Goal: Task Accomplishment & Management: Manage account settings

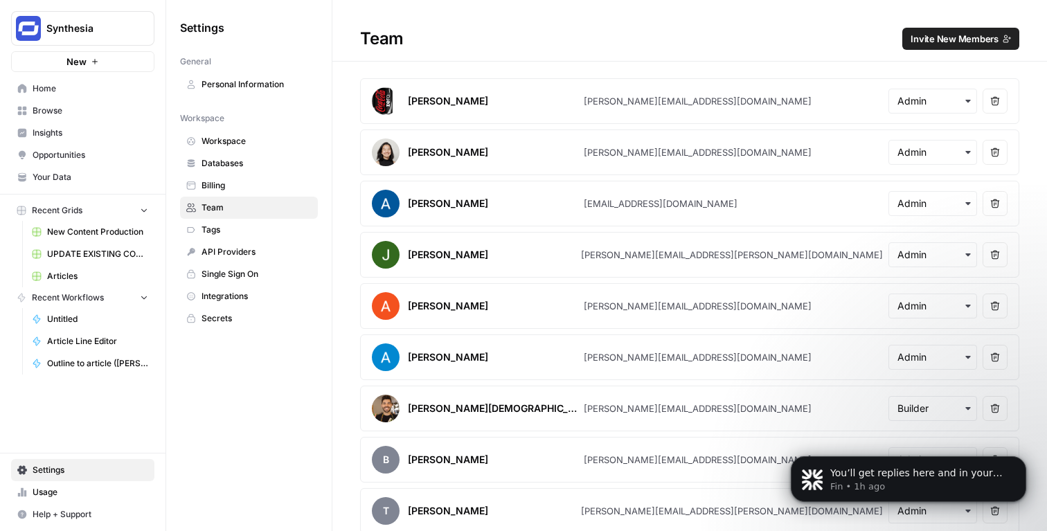
scroll to position [674, 0]
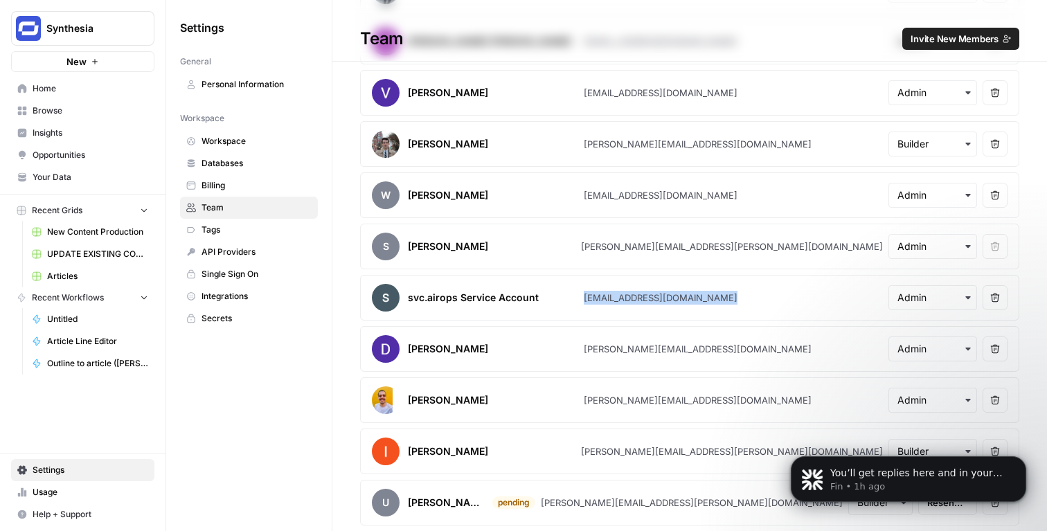
click at [49, 515] on span "Help + Support" at bounding box center [91, 514] width 116 height 12
click at [231, 271] on span "Single Sign On" at bounding box center [257, 274] width 110 height 12
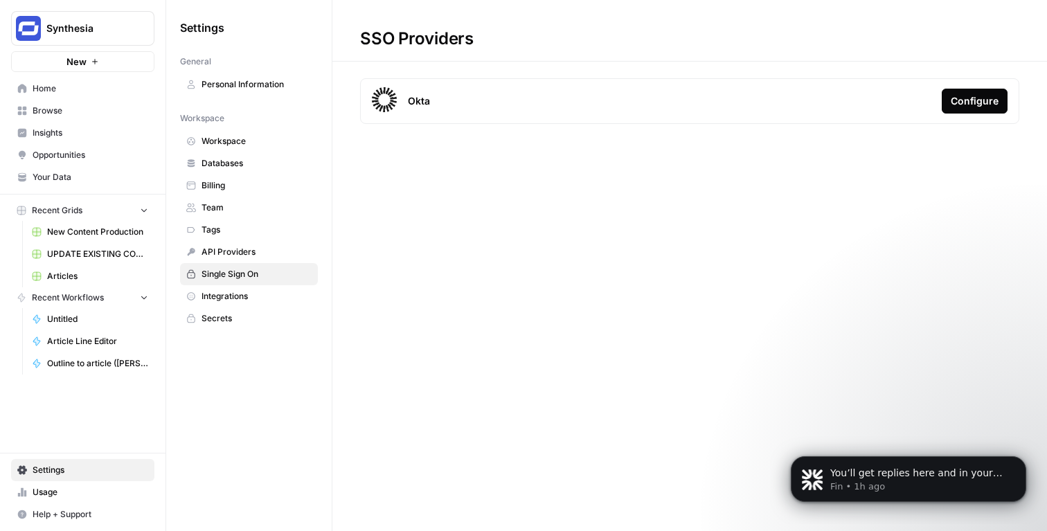
click at [954, 98] on div "Configure" at bounding box center [975, 101] width 48 height 14
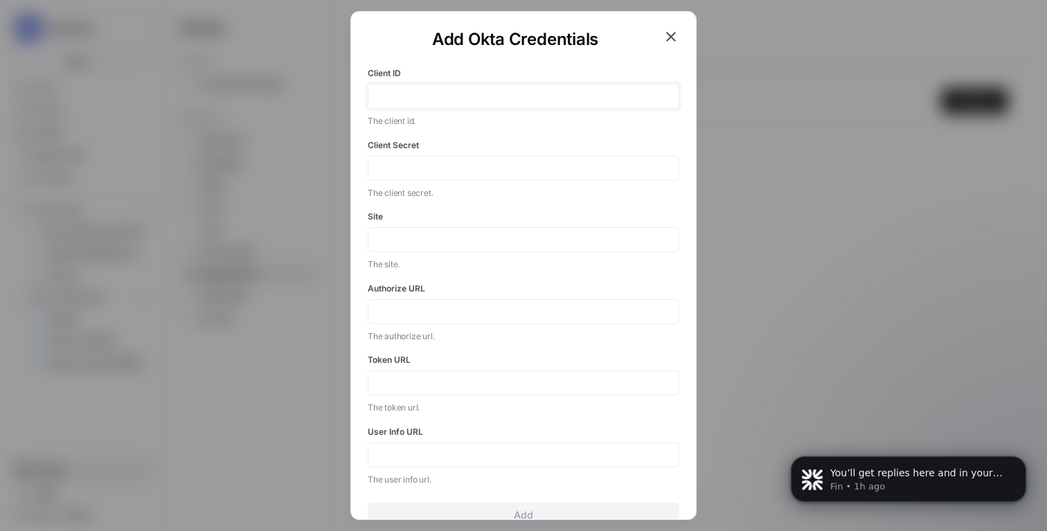
click at [470, 102] on input "Client ID" at bounding box center [524, 96] width 294 height 12
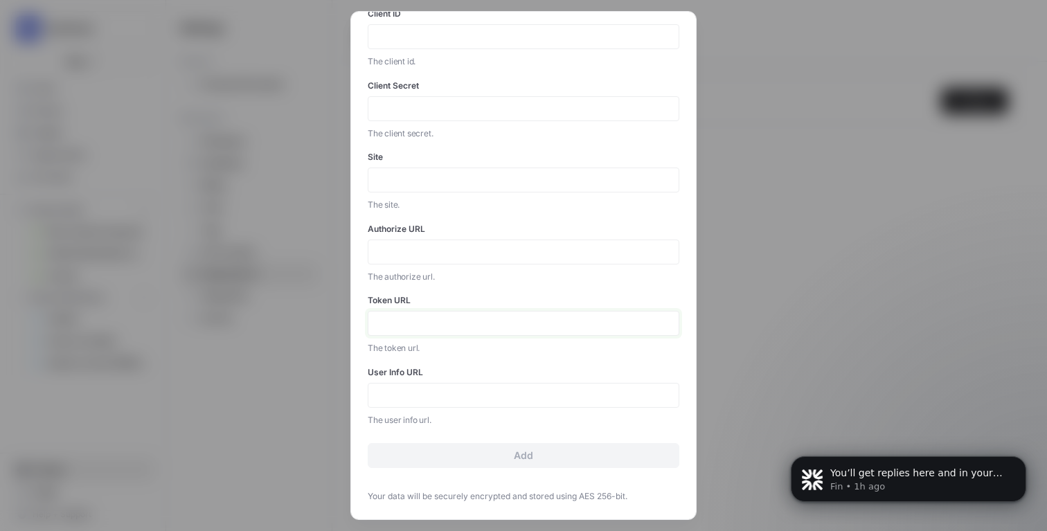
click at [436, 319] on input "Token URL" at bounding box center [524, 323] width 294 height 12
paste input "https://hub.synthesia.io/oauth2/default"
type input "https://hub.synthesia.io/oauth2/default"
click at [429, 386] on div at bounding box center [524, 395] width 312 height 25
click at [438, 262] on div at bounding box center [524, 252] width 312 height 25
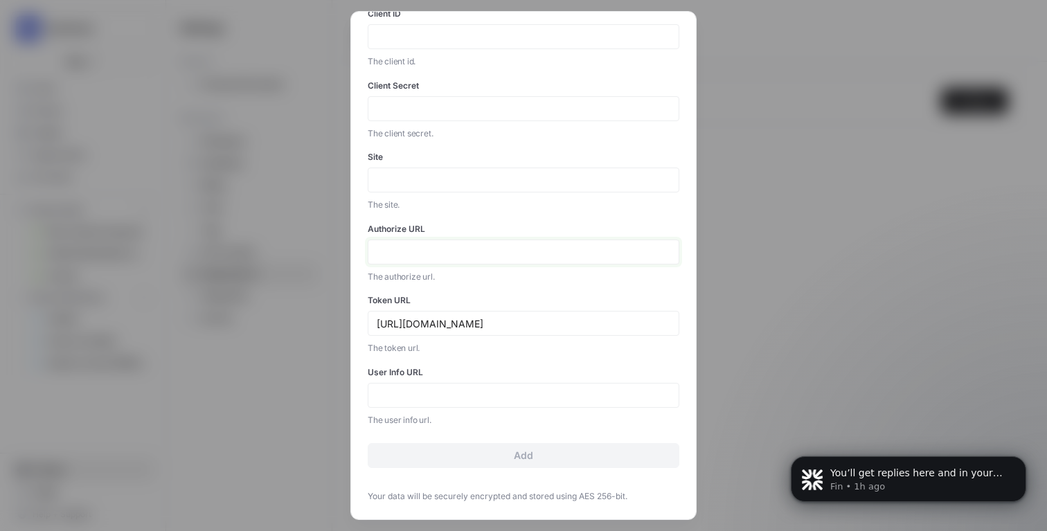
click at [445, 248] on input "Authorize URL" at bounding box center [524, 252] width 294 height 12
paste input "https://hub.synthesia.io/oauth2/default"
type input "https://hub.synthesia.io/oauth2/default"
click at [429, 386] on div at bounding box center [524, 395] width 312 height 25
click at [427, 397] on input "User Info URL" at bounding box center [524, 395] width 294 height 12
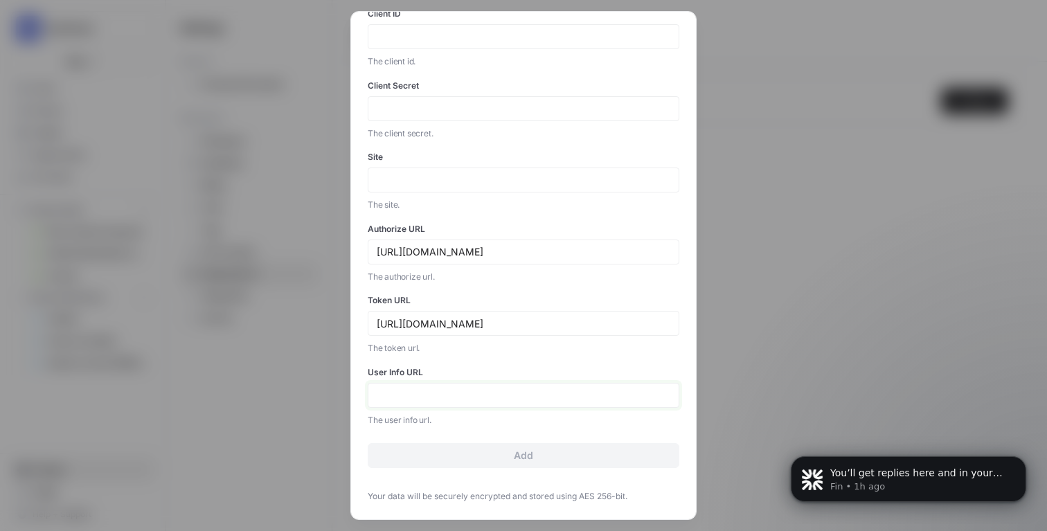
paste input "https://hub.synthesia.io/oauth2/default"
type input "https://hub.synthesia.io/oauth2/default"
click at [455, 292] on form "Client ID The client id. Client Secret The client secret. Site The site. Author…" at bounding box center [524, 233] width 312 height 472
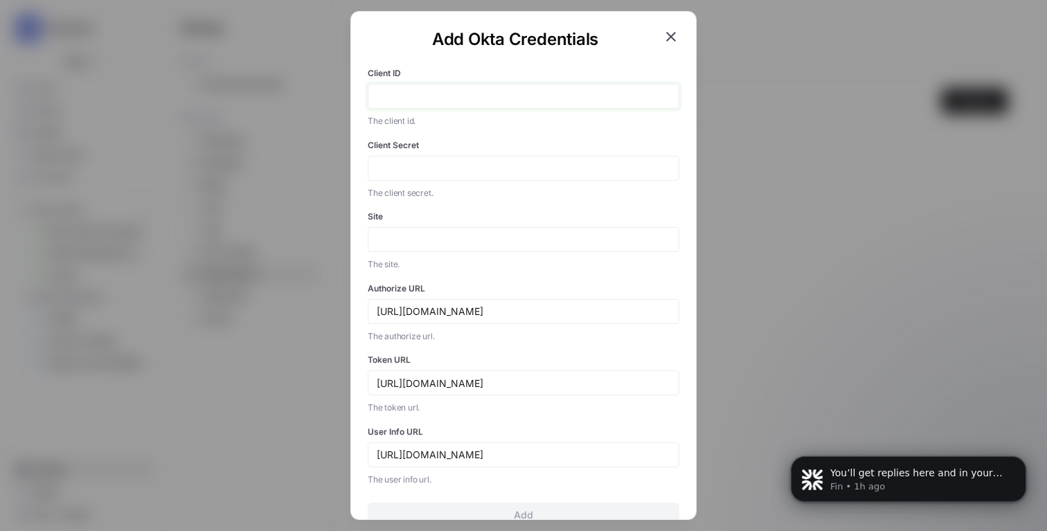
click at [465, 100] on input "Client ID" at bounding box center [524, 96] width 294 height 12
click at [503, 99] on input "Client ID" at bounding box center [524, 96] width 294 height 12
paste input "0oav5c8ltvQPy9zVO697"
type input "0oav5c8ltvQPy9zVO697"
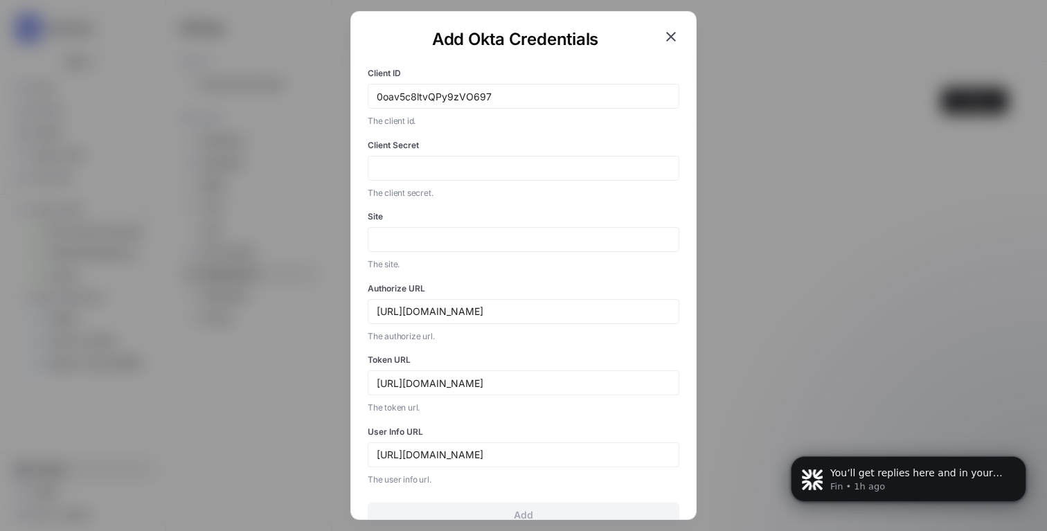
click at [479, 154] on div "Client Secret The client secret." at bounding box center [524, 169] width 312 height 61
click at [479, 164] on input "Client Secret" at bounding box center [524, 168] width 294 height 12
click at [480, 170] on input "Client Secret" at bounding box center [524, 168] width 294 height 12
paste input "lmaurAutixAlA0IInXSPAYMU2UjiRS_O-XdTkACbIz7Ti5KOyodiv5TKdafbHuI5"
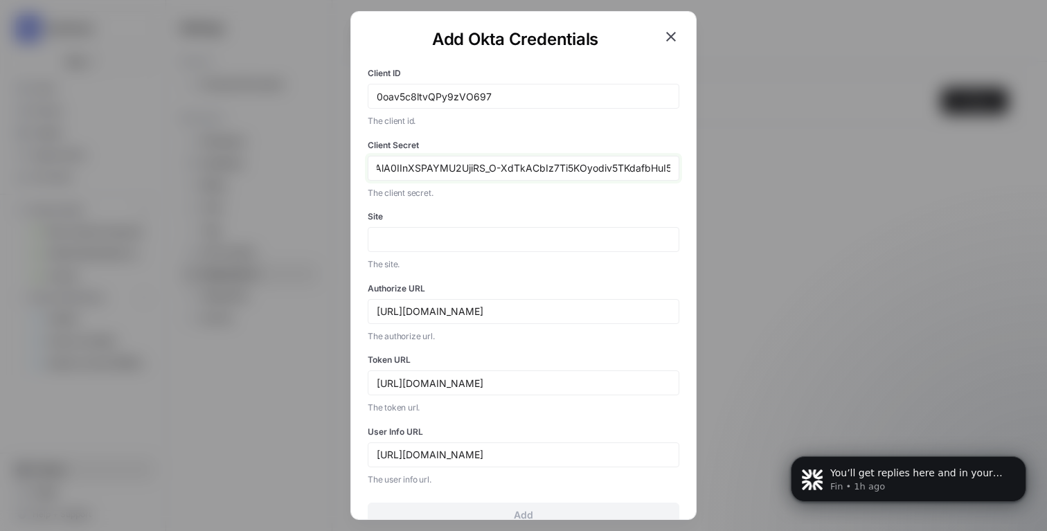
type input "lmaurAutixAlA0IInXSPAYMU2UjiRS_O-XdTkACbIz7Ti5KOyodiv5TKdafbHuI5"
click at [464, 231] on div at bounding box center [524, 239] width 312 height 25
click at [464, 238] on input "Site" at bounding box center [524, 239] width 294 height 12
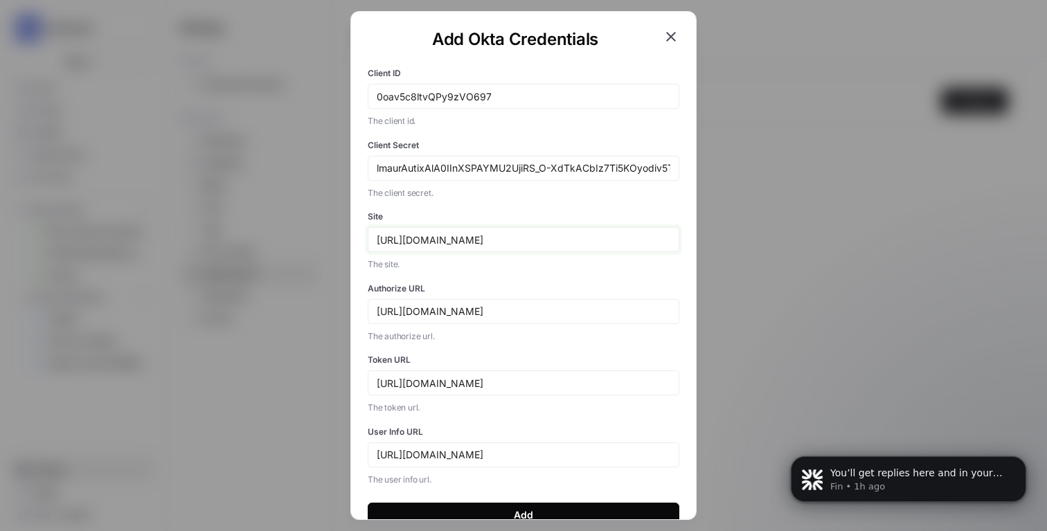
type input "https://hub.synthesia.io"
click at [584, 321] on div "https://hub.synthesia.io/oauth2/default" at bounding box center [524, 311] width 312 height 25
click at [582, 316] on input "https://hub.synthesia.io/oauth2/default" at bounding box center [524, 311] width 294 height 12
paste input "/v1/authorize"
click at [561, 311] on input "https://hub.synthesia.io/oauth2/default//v1/authorize" at bounding box center [524, 311] width 294 height 12
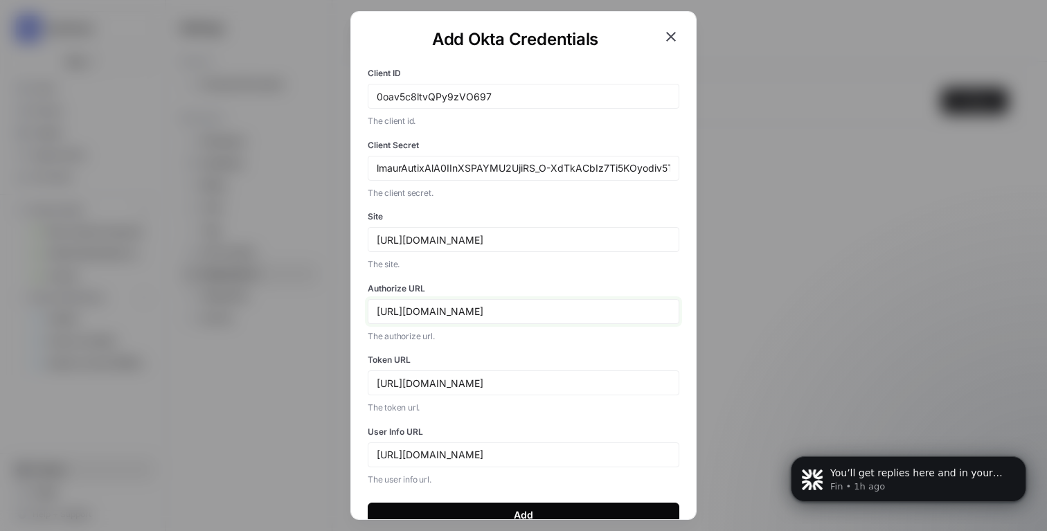
type input "https://hub.synthesia.io/oauth2/default/v1/authorize"
click at [584, 377] on input "https://hub.synthesia.io/oauth2/default" at bounding box center [524, 383] width 294 height 12
click at [584, 379] on input "https://hub.synthesia.io/oauth2/default" at bounding box center [524, 383] width 294 height 12
paste input "/v1/token"
click at [560, 383] on input "https://hub.synthesia.io/oauth2/default//v1/token" at bounding box center [524, 383] width 294 height 12
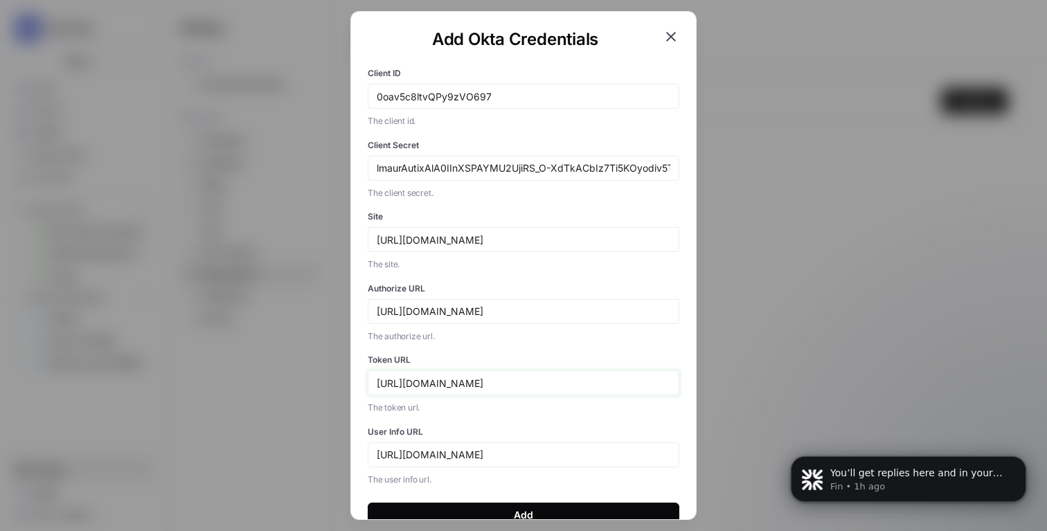
type input "https://hub.synthesia.io/oauth2/default/v1/token"
click at [578, 463] on div "https://hub.synthesia.io/oauth2/default" at bounding box center [524, 455] width 312 height 25
click at [580, 458] on input "https://hub.synthesia.io/oauth2/default" at bounding box center [524, 455] width 294 height 12
paste input "v1/userinfo"
click at [604, 409] on p "The token url." at bounding box center [524, 408] width 312 height 14
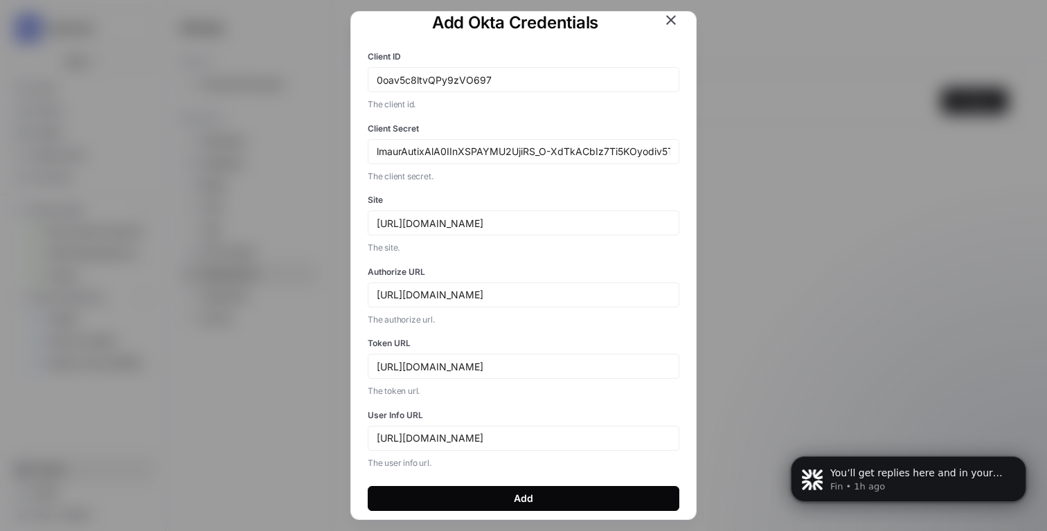
scroll to position [20, 0]
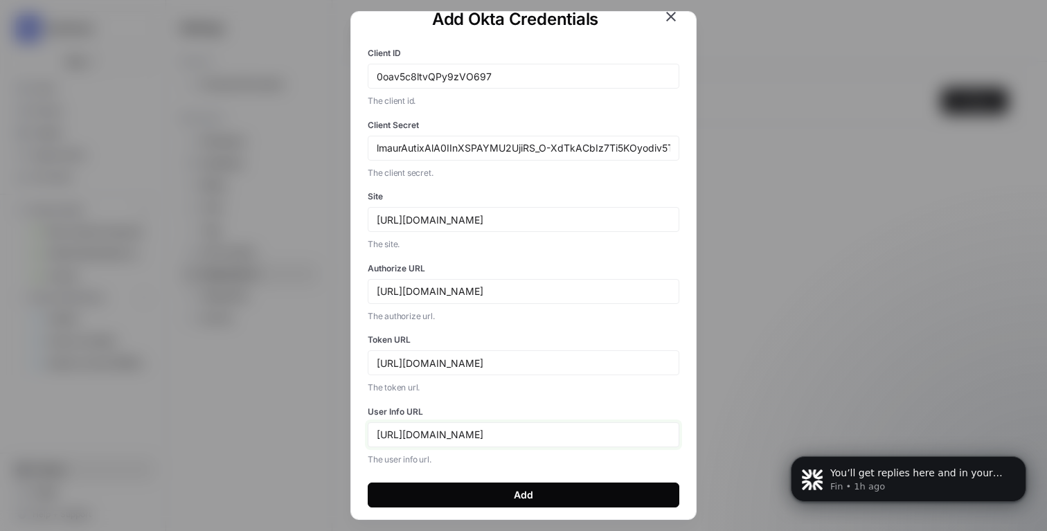
click at [555, 438] on input "https://hub.synthesia.io/oauth2/defaultv1/userinfo" at bounding box center [524, 435] width 294 height 12
type input "https://hub.synthesia.io/oauth2/default/v1/userinfo"
click at [614, 408] on label "User Info URL" at bounding box center [524, 412] width 312 height 12
click at [614, 429] on input "https://hub.synthesia.io/oauth2/default/v1/userinfo" at bounding box center [524, 435] width 294 height 12
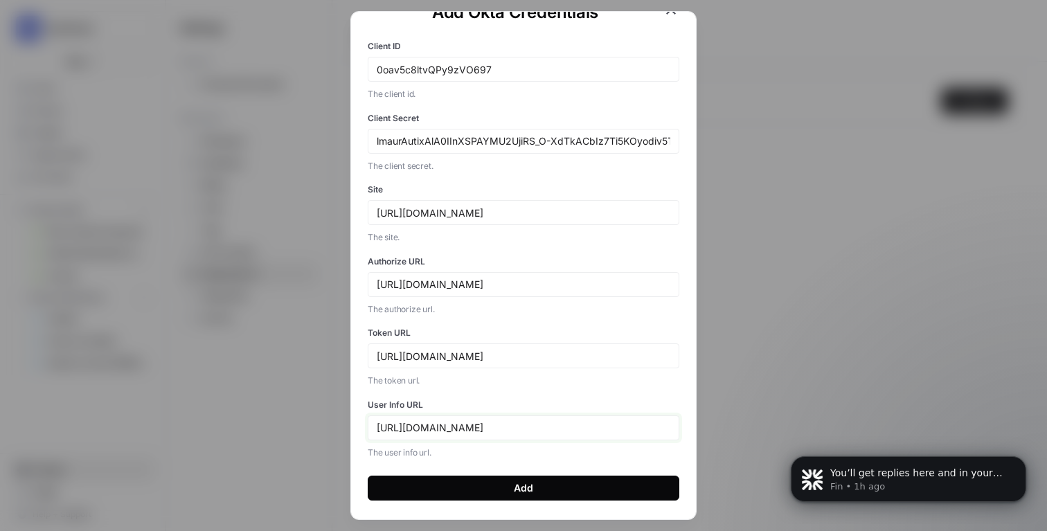
scroll to position [60, 0]
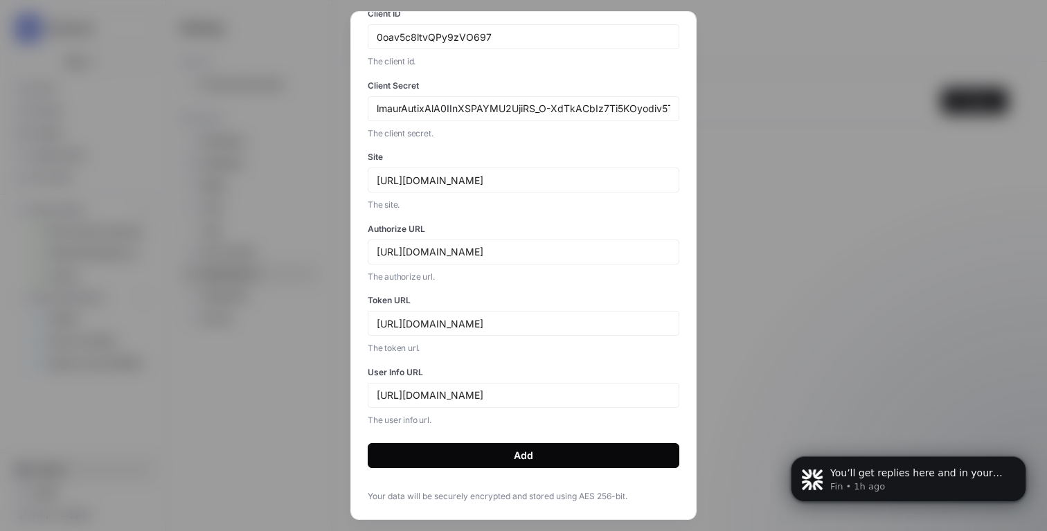
click at [540, 456] on button "Add" at bounding box center [524, 455] width 312 height 25
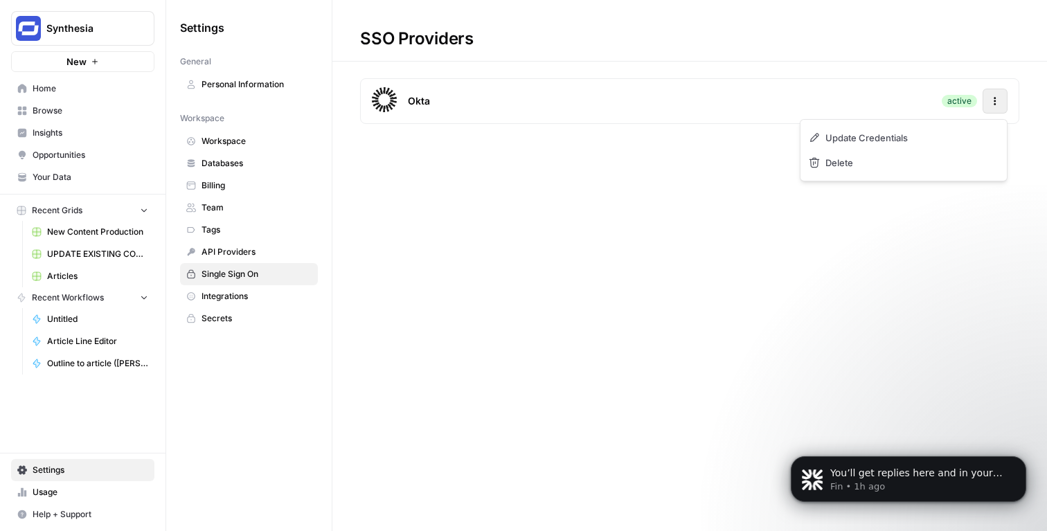
click at [994, 102] on icon "button" at bounding box center [995, 101] width 10 height 10
click at [927, 130] on div "Update Credentials" at bounding box center [903, 137] width 195 height 25
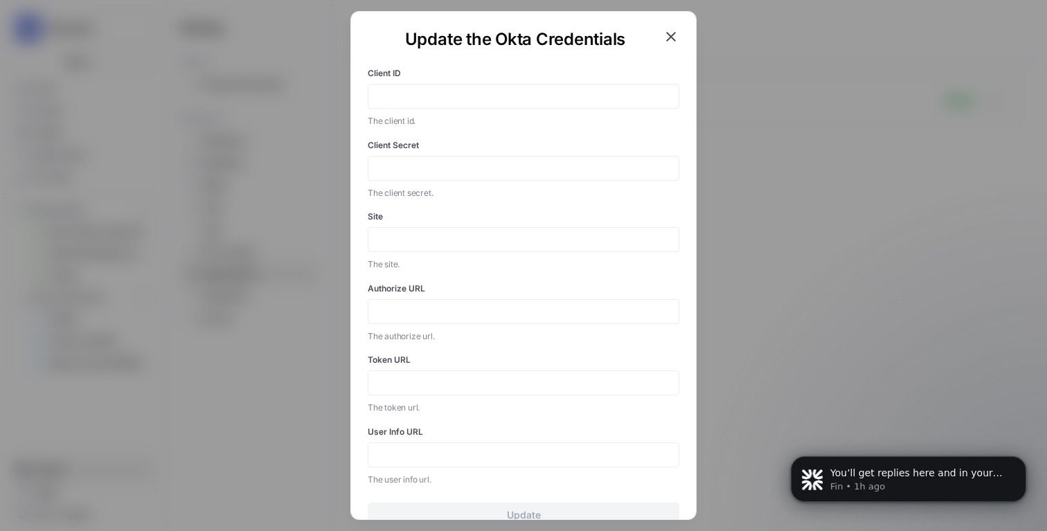
click at [678, 34] on icon "button" at bounding box center [671, 36] width 17 height 17
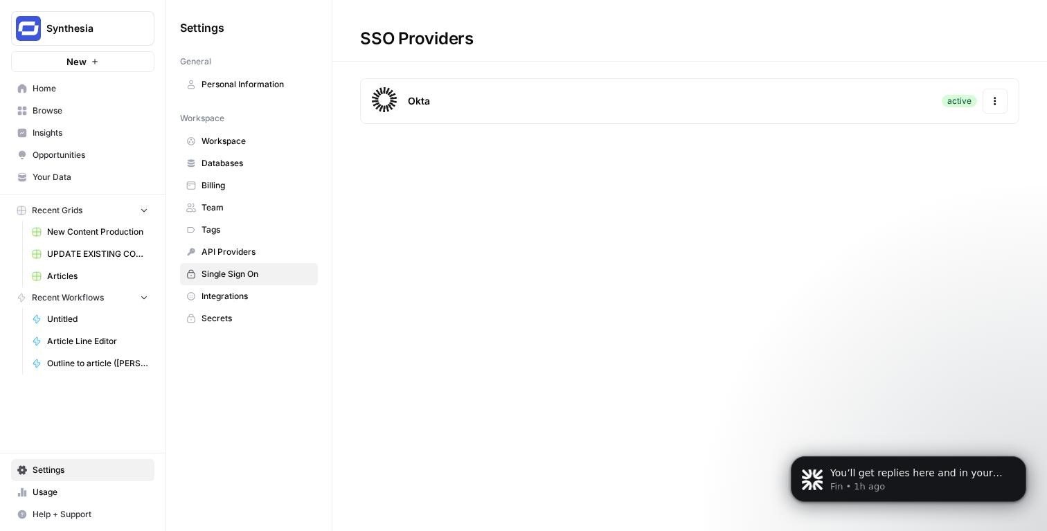
click at [1000, 100] on button "Actions" at bounding box center [995, 101] width 25 height 25
click at [670, 116] on div "Okta active Actions" at bounding box center [689, 101] width 659 height 46
click at [95, 26] on span "Synthesia" at bounding box center [88, 28] width 84 height 14
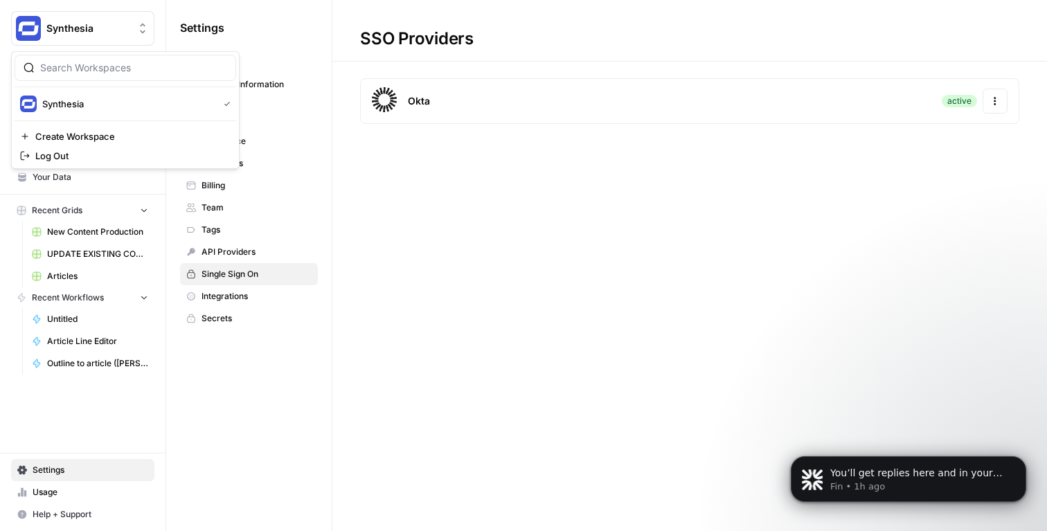
click at [80, 168] on div "Synthesia Create Workspace Log Out" at bounding box center [125, 110] width 229 height 118
click at [80, 161] on span "Log Out" at bounding box center [130, 156] width 190 height 14
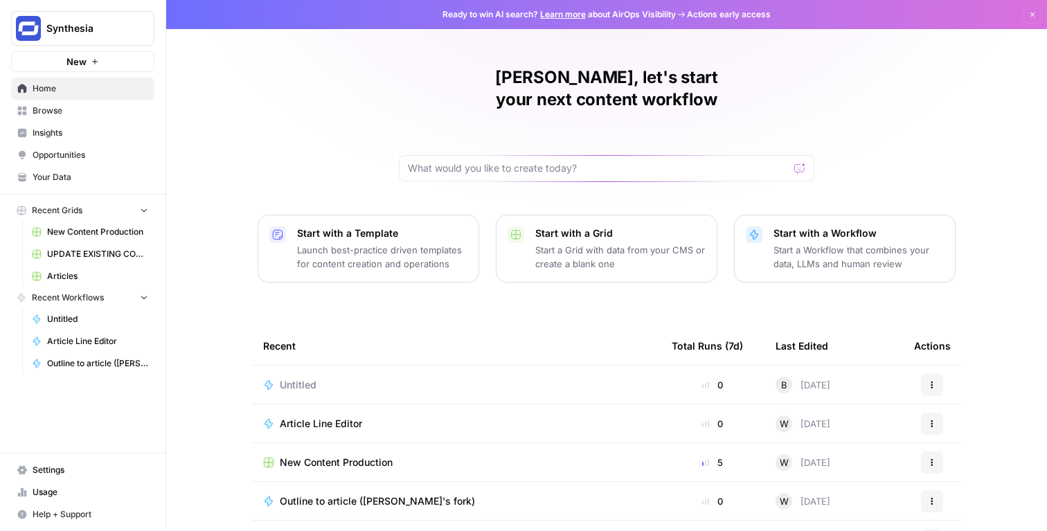
click at [86, 462] on link "Settings" at bounding box center [82, 470] width 143 height 22
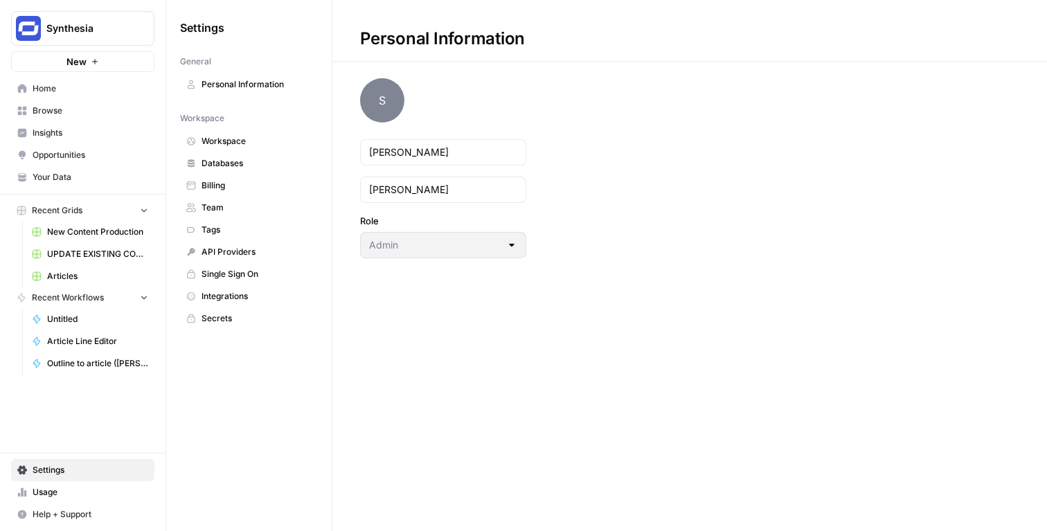
click at [229, 141] on span "Workspace" at bounding box center [257, 141] width 110 height 12
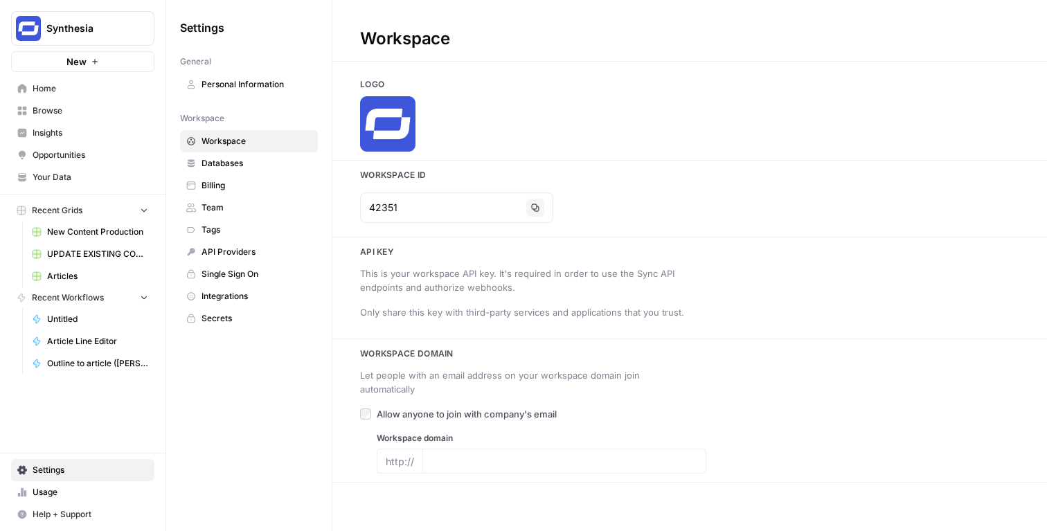
type input "synthesia.io"
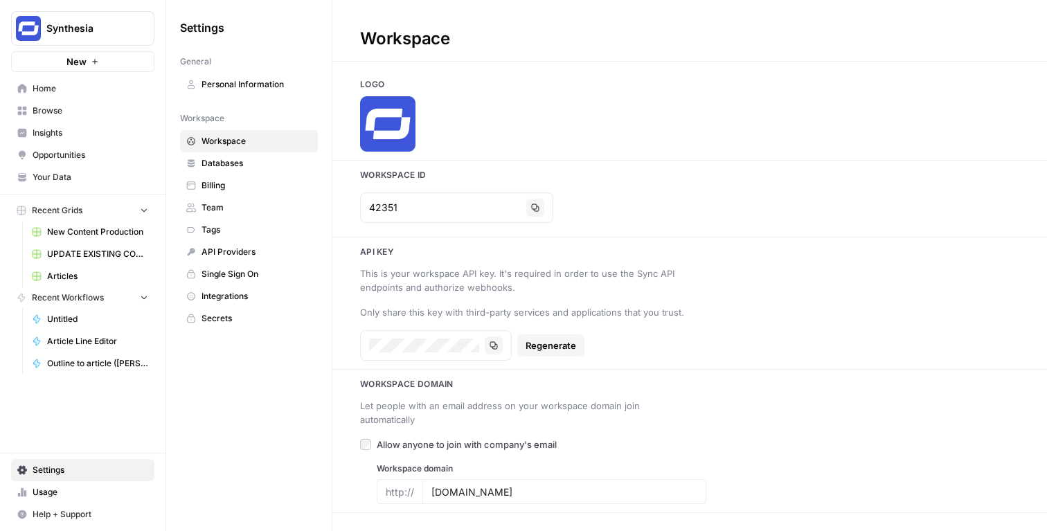
click at [265, 83] on span "Personal Information" at bounding box center [257, 84] width 110 height 12
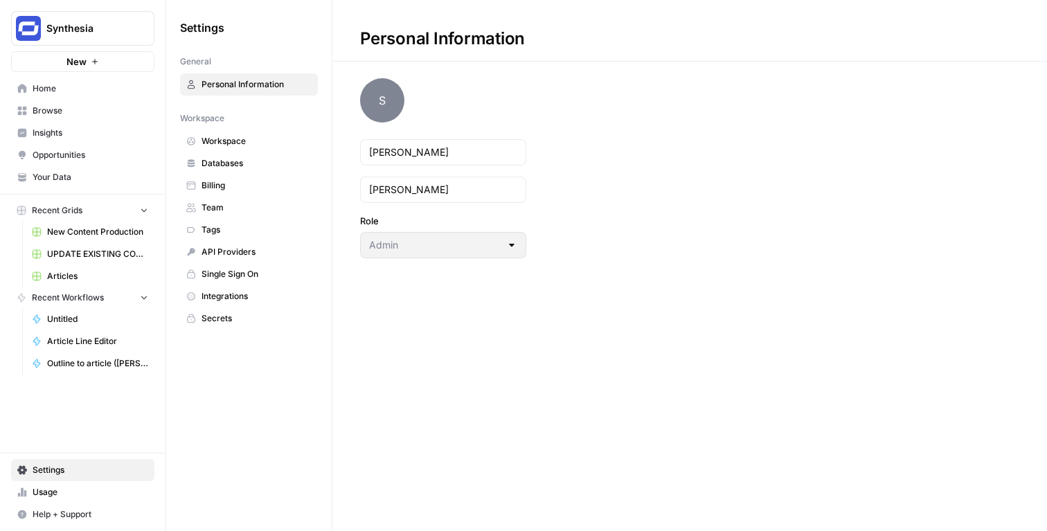
click at [275, 159] on span "Databases" at bounding box center [257, 163] width 110 height 12
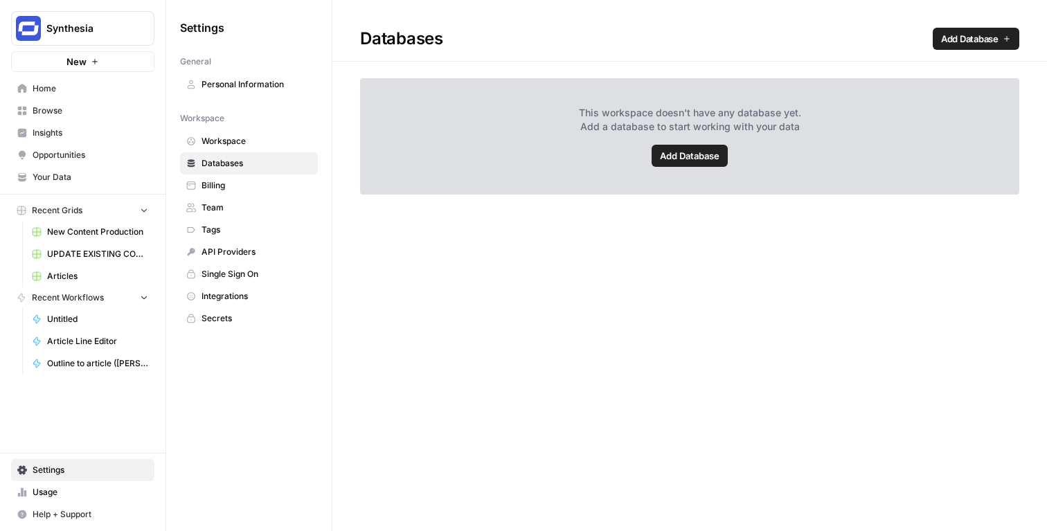
click at [272, 142] on span "Workspace" at bounding box center [257, 141] width 110 height 12
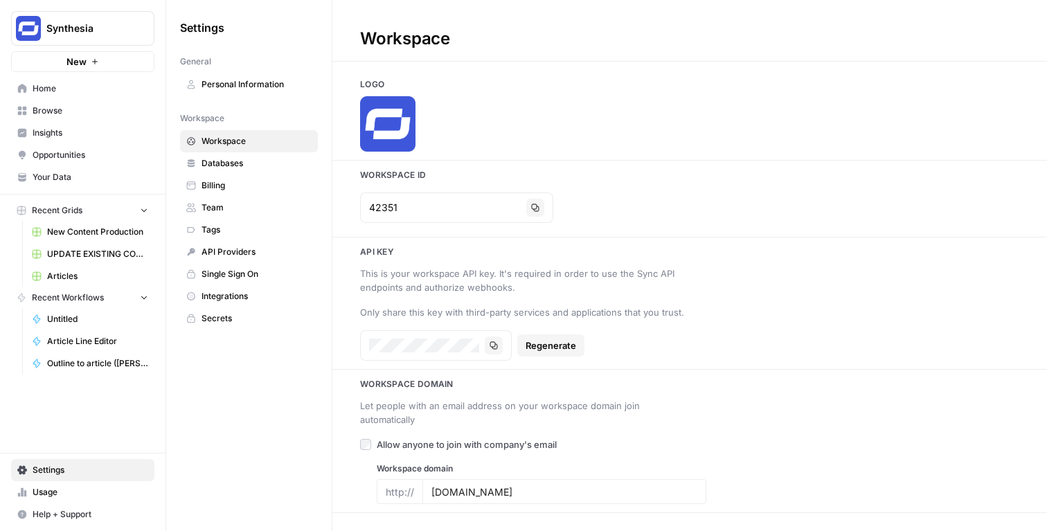
click at [240, 279] on span "Single Sign On" at bounding box center [257, 274] width 110 height 12
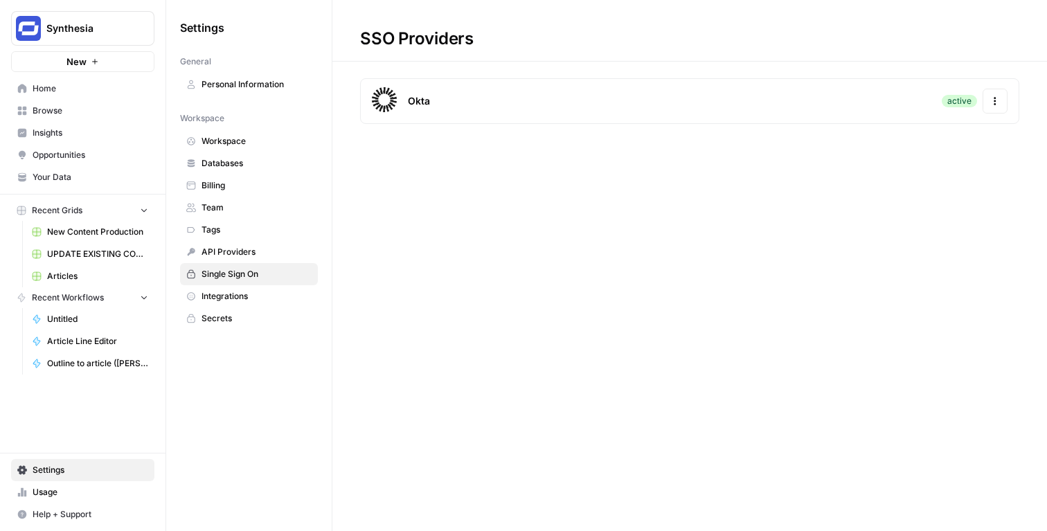
click at [490, 111] on div "Okta active Actions" at bounding box center [689, 101] width 659 height 46
click at [82, 25] on span "Synthesia" at bounding box center [88, 28] width 84 height 14
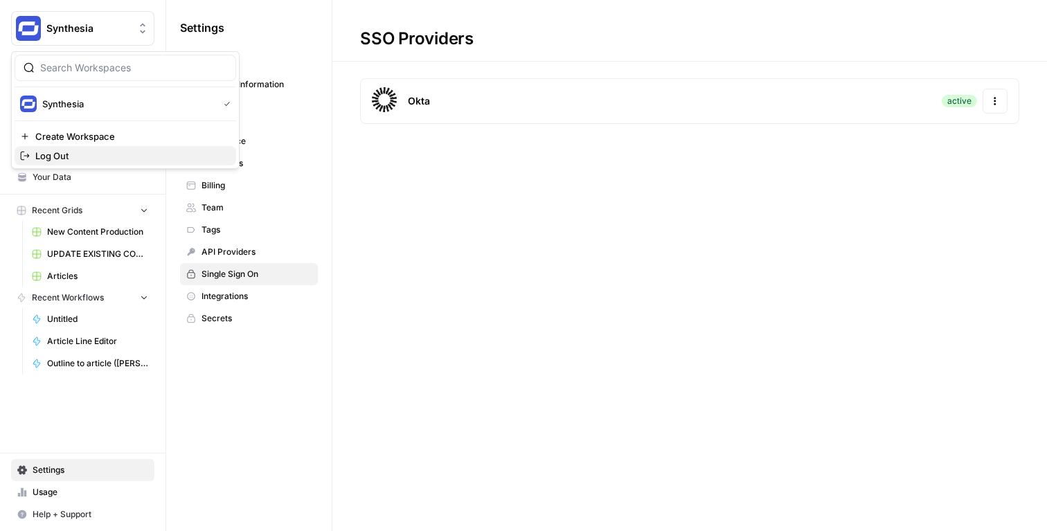
click at [77, 159] on span "Log Out" at bounding box center [130, 156] width 190 height 14
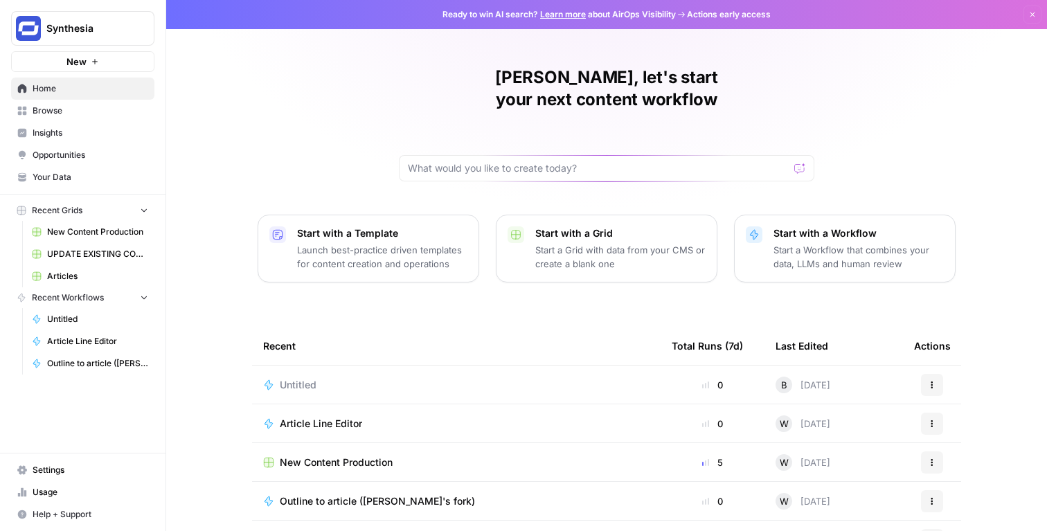
click at [66, 467] on span "Settings" at bounding box center [91, 470] width 116 height 12
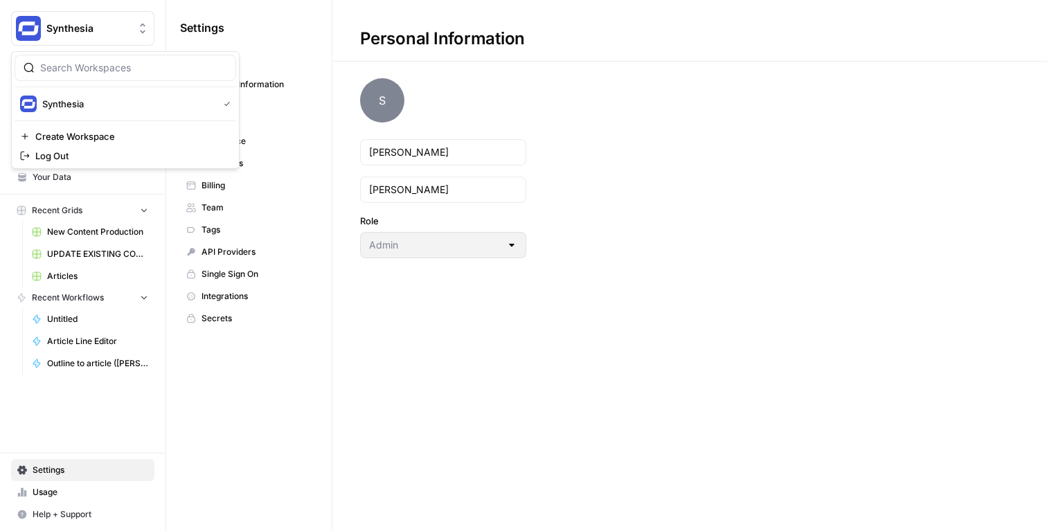
click at [109, 22] on span "Synthesia" at bounding box center [88, 28] width 84 height 14
click at [94, 152] on span "Log Out" at bounding box center [130, 156] width 190 height 14
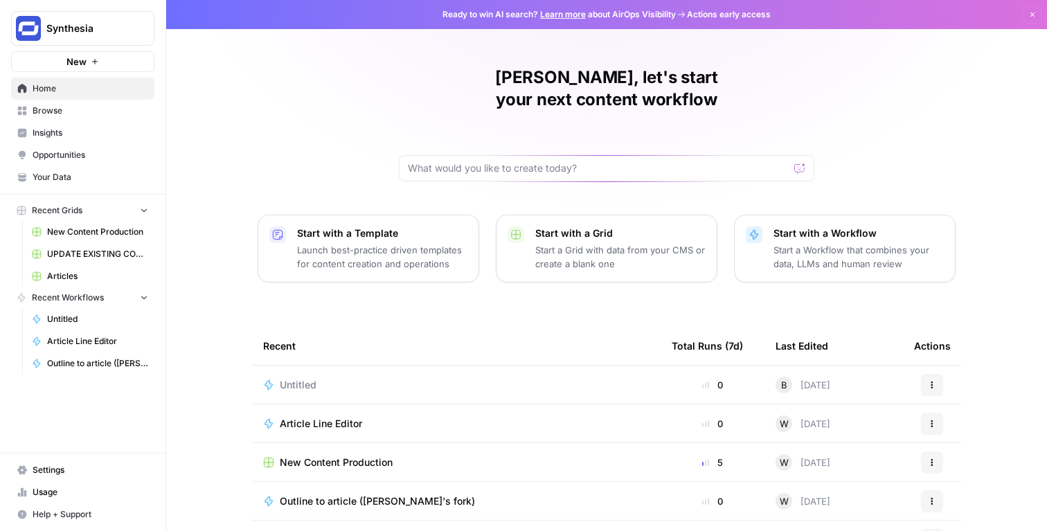
click at [81, 36] on button "Synthesia" at bounding box center [82, 28] width 143 height 35
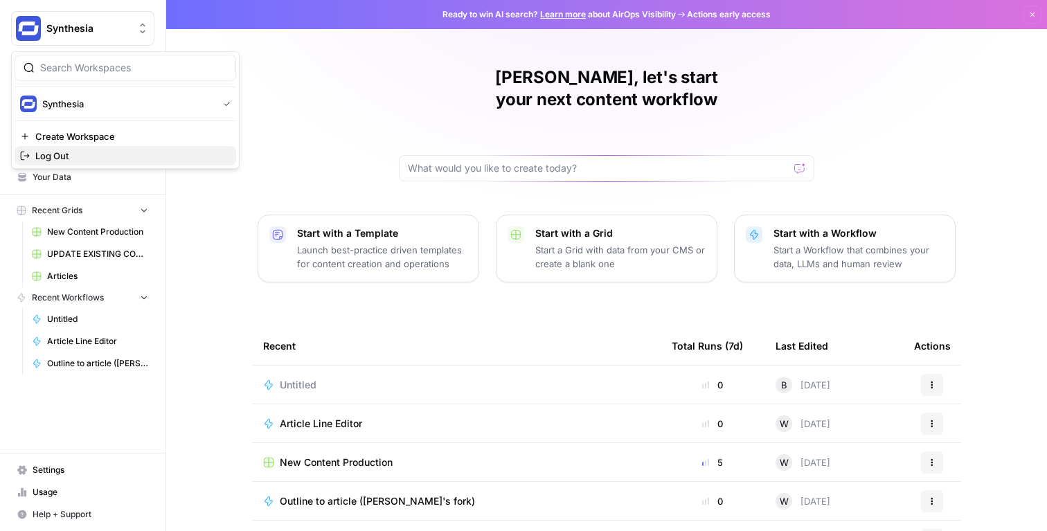
click at [77, 159] on span "Log Out" at bounding box center [130, 156] width 190 height 14
